Goal: Navigation & Orientation: Find specific page/section

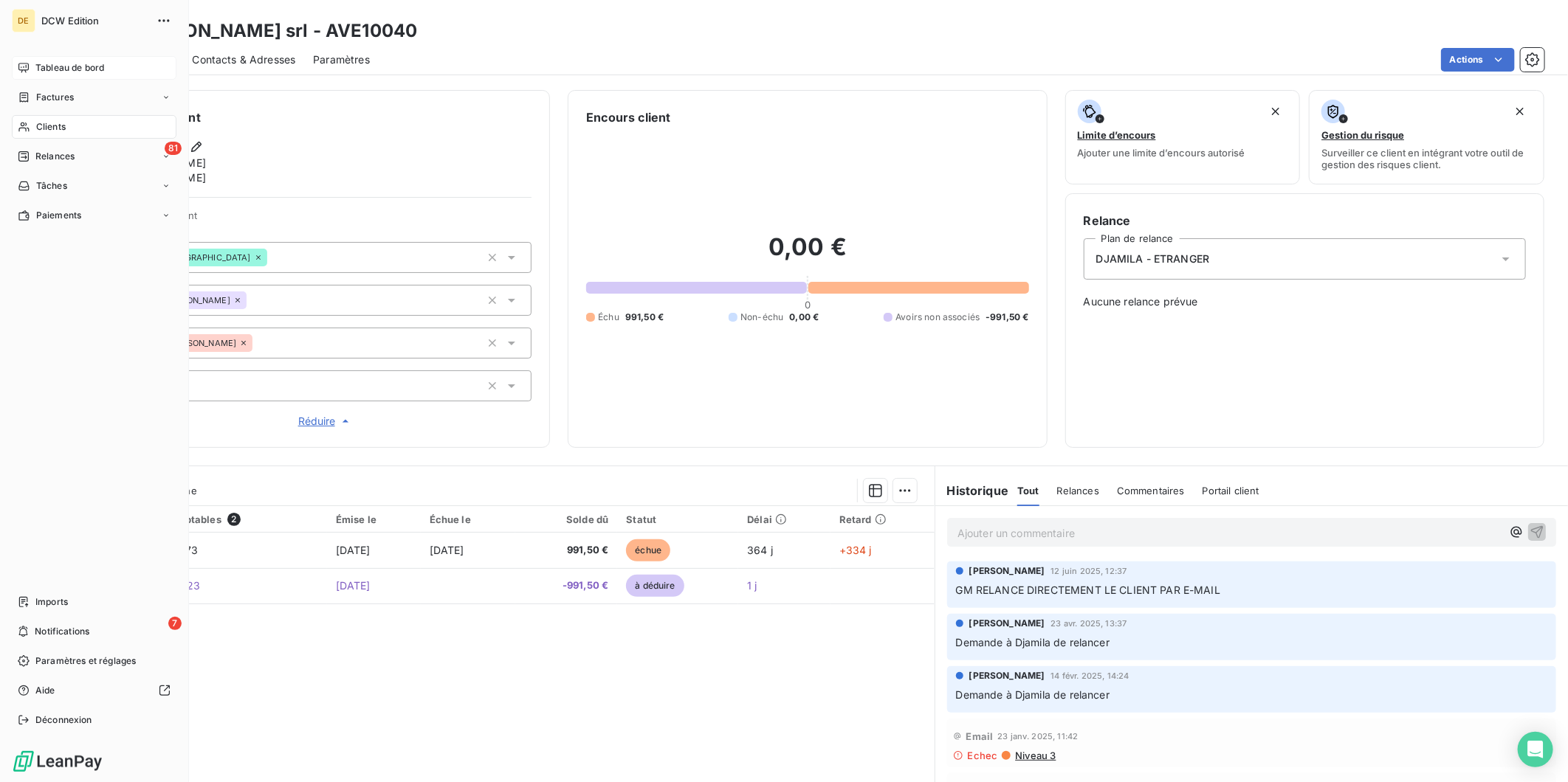
click at [48, 68] on span "Tableau de bord" at bounding box center [69, 67] width 68 height 13
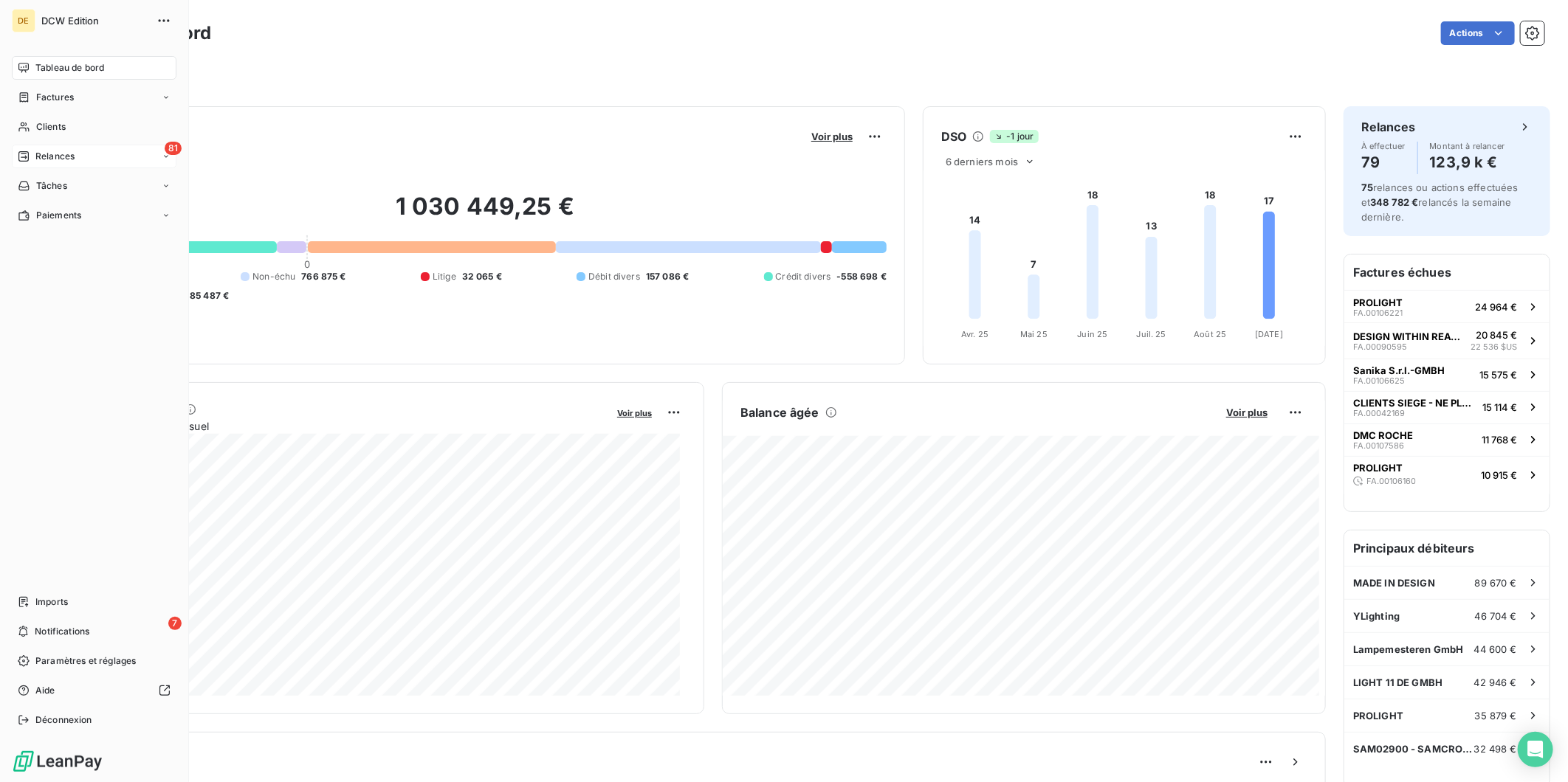
click at [70, 164] on div "81 Relances" at bounding box center [93, 156] width 164 height 23
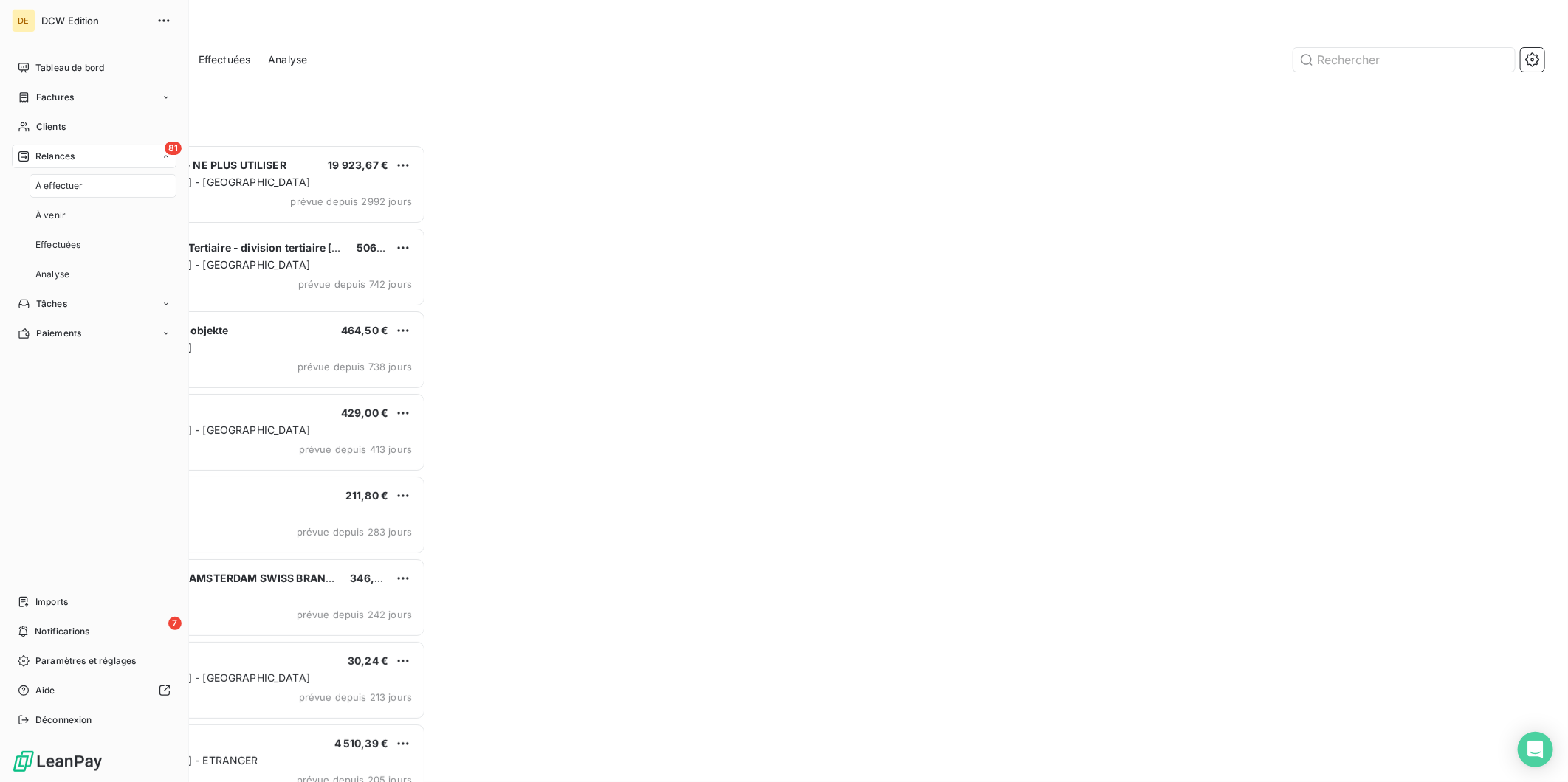
scroll to position [625, 342]
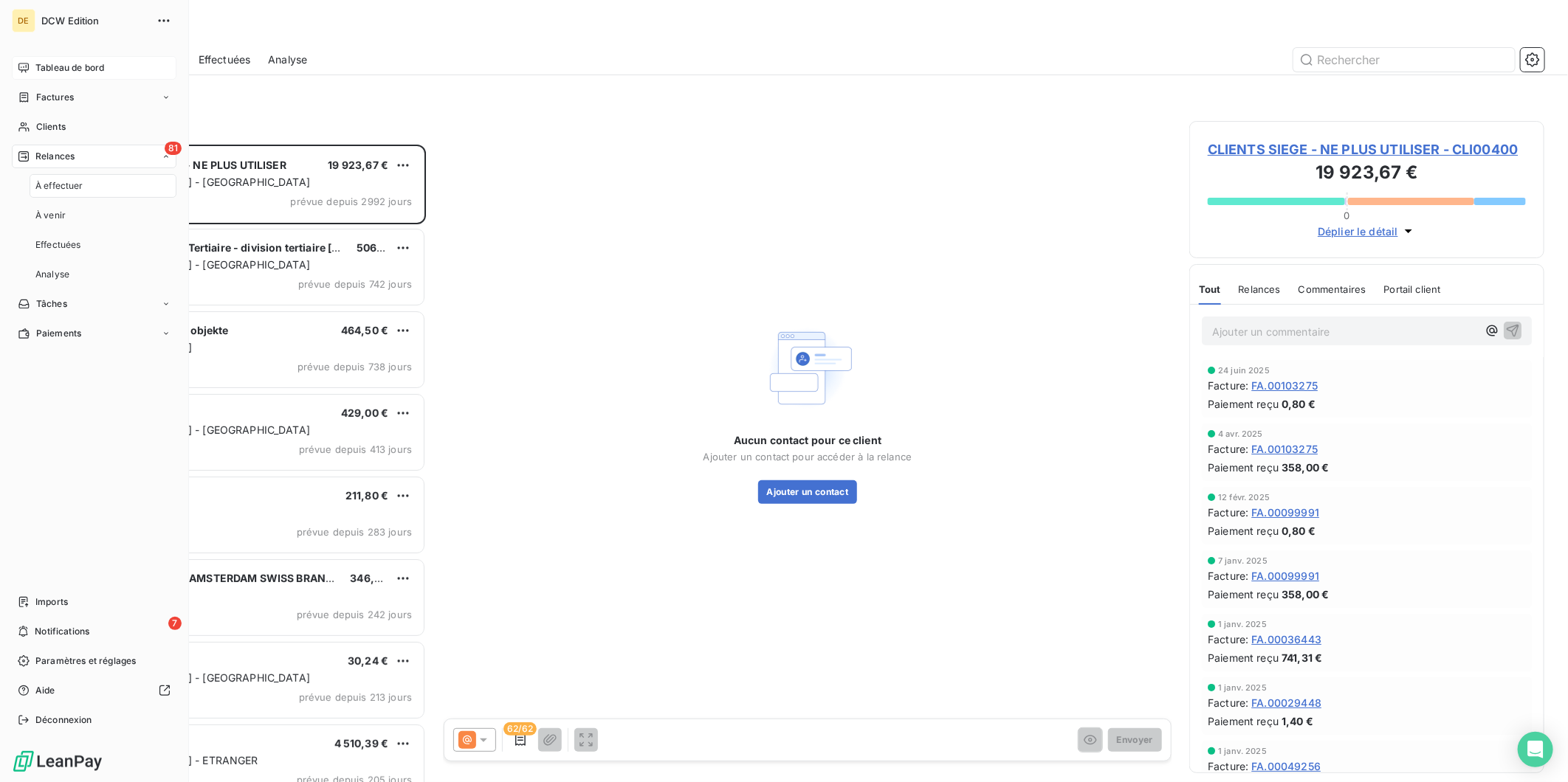
click at [49, 71] on span "Tableau de bord" at bounding box center [69, 67] width 68 height 13
